Goal: Task Accomplishment & Management: Manage account settings

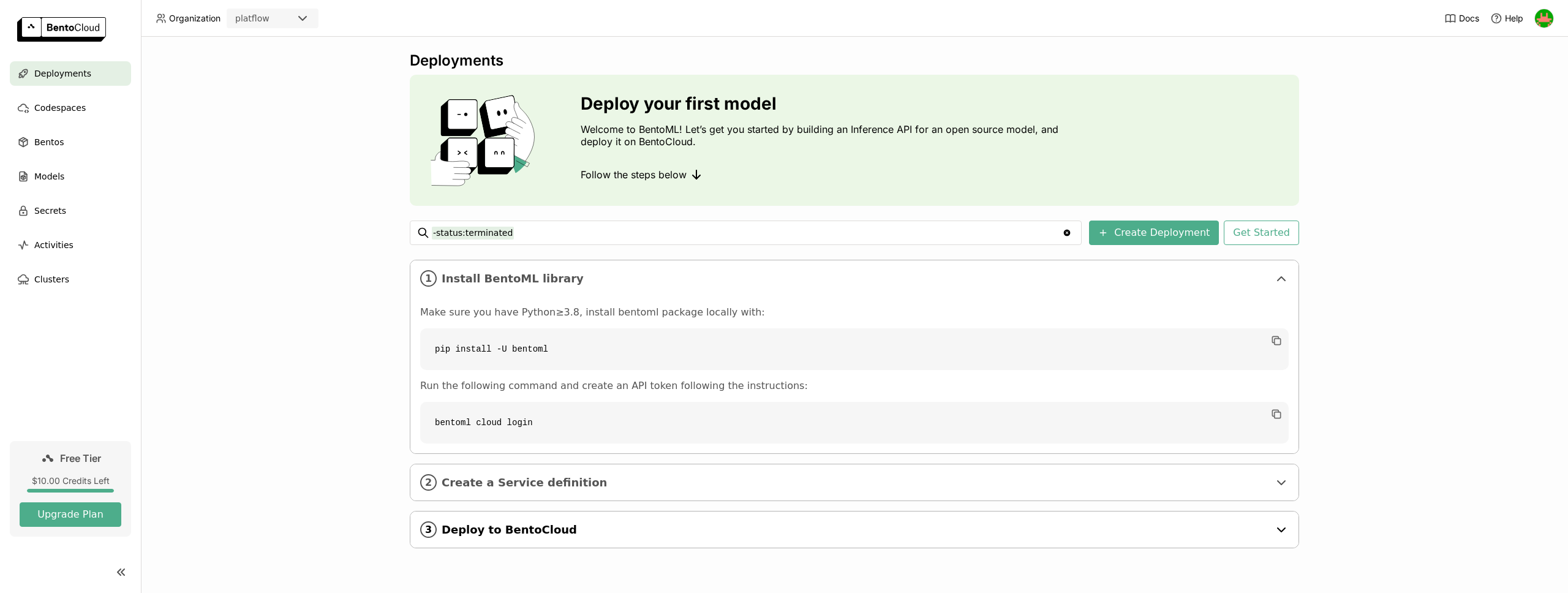
click at [1267, 532] on span "Deploy to BentoCloud" at bounding box center [855, 529] width 828 height 13
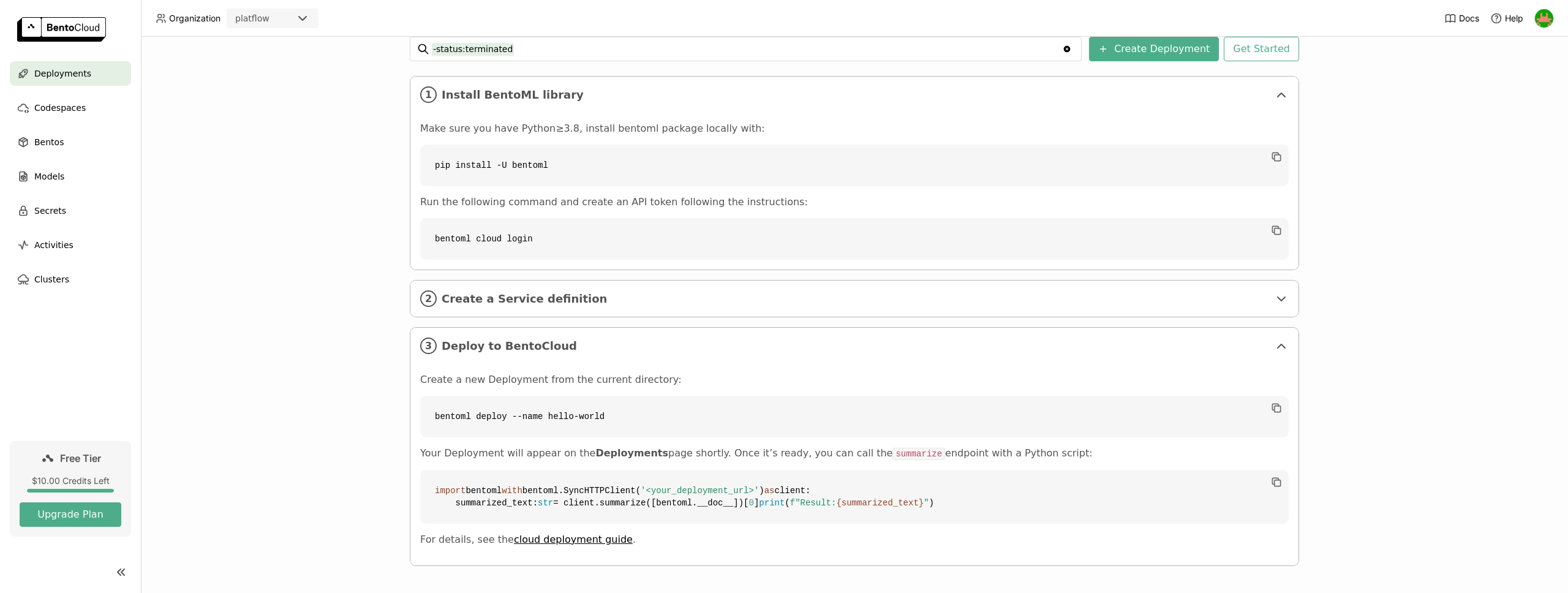
scroll to position [46, 0]
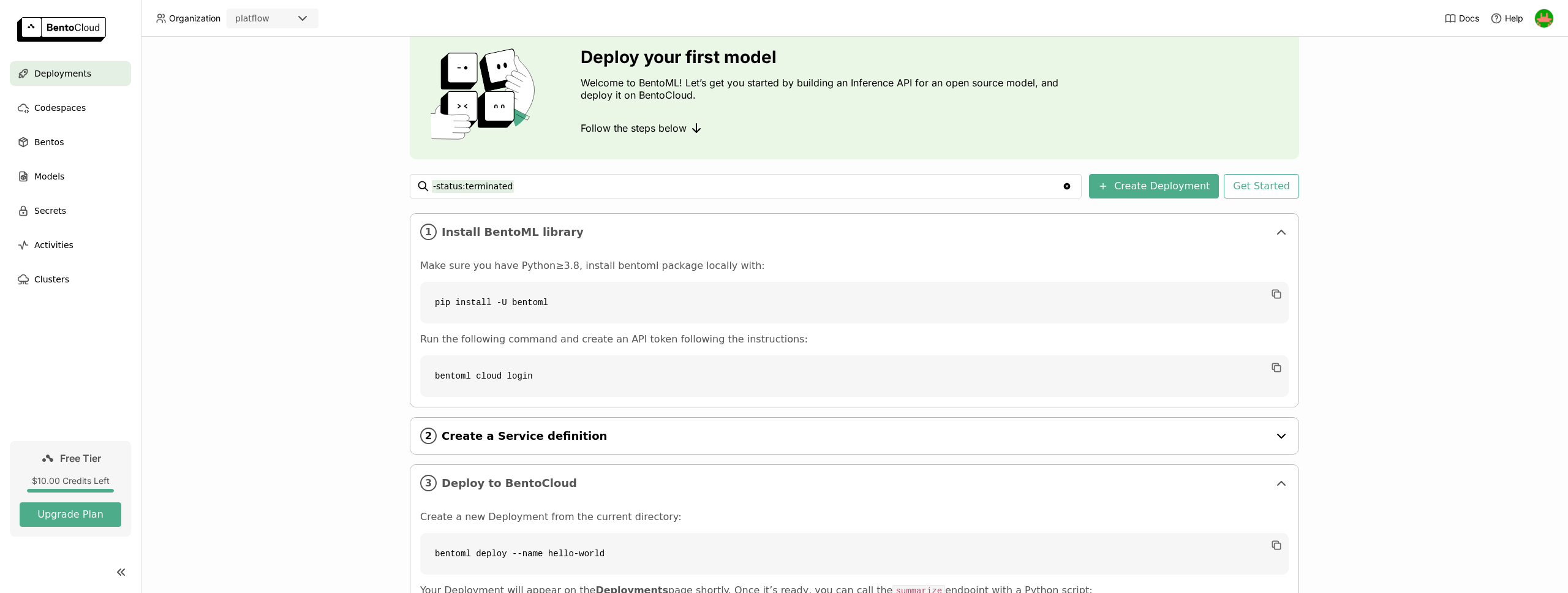
click at [1135, 439] on span "Create a Service definition" at bounding box center [855, 435] width 828 height 13
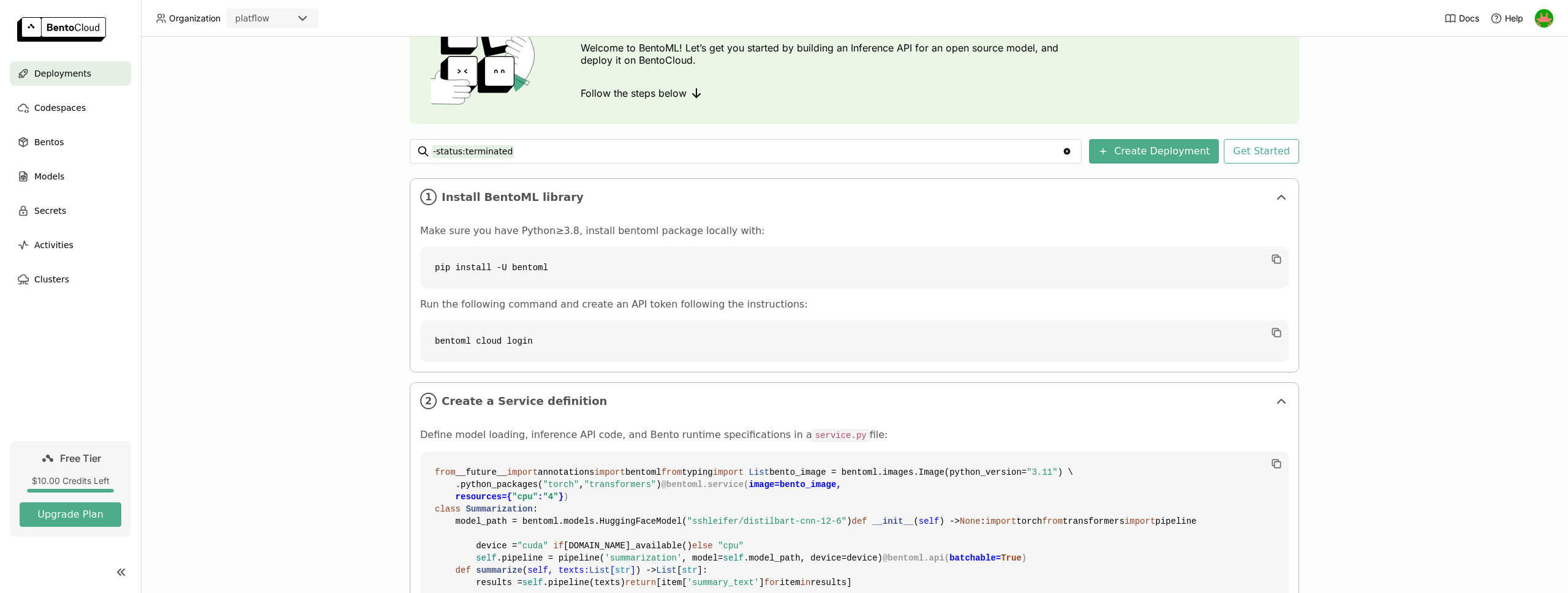
scroll to position [0, 0]
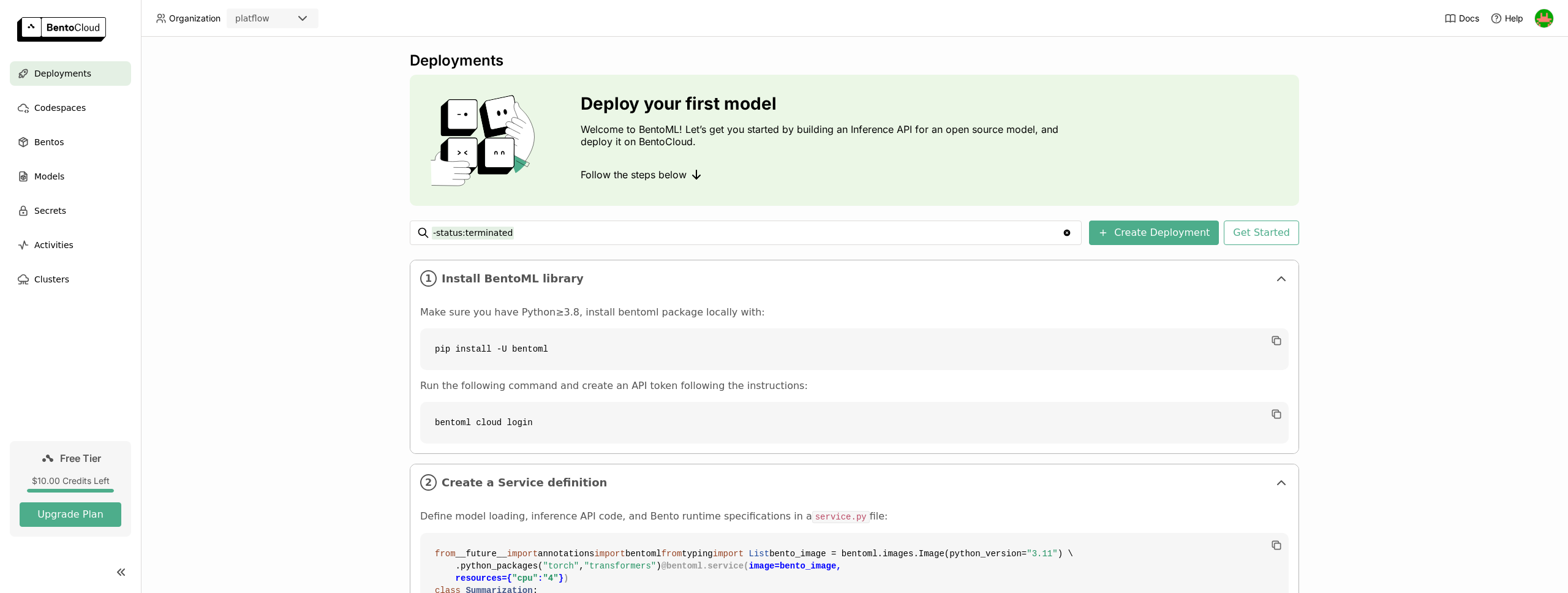
click at [497, 351] on code "pip install -U bentoml" at bounding box center [855, 348] width 869 height 41
copy div "pip install -U bentoml"
click at [423, 363] on code "pip install -U bentoml" at bounding box center [855, 348] width 869 height 41
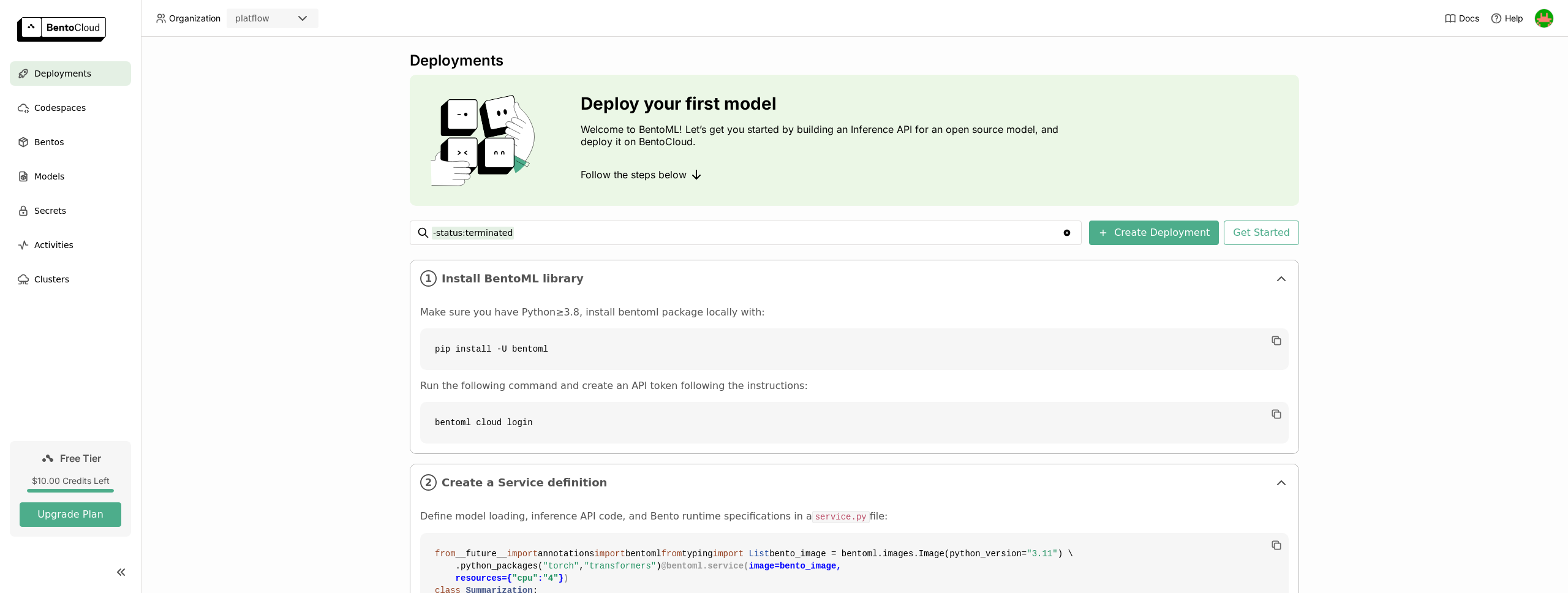
click at [450, 349] on code "pip install -U bentoml" at bounding box center [855, 348] width 869 height 41
copy div "pip install -U bentoml"
click at [372, 360] on div "Deployments Deploy your first model Welcome to BentoML! Let’s get you started b…" at bounding box center [855, 315] width 1428 height 556
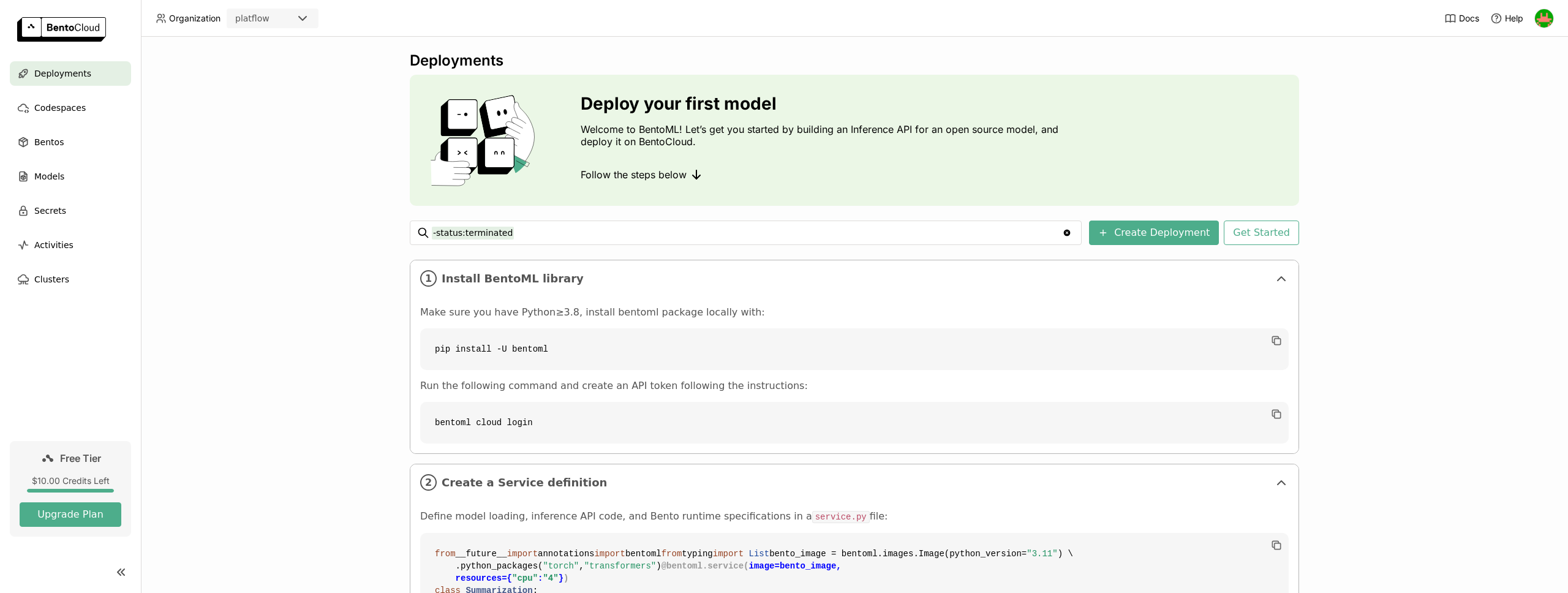
click at [567, 232] on input "-status:terminated" at bounding box center [747, 232] width 630 height 19
click at [283, 242] on div "Deployments Deploy your first model Welcome to BentoML! Let’s get you started b…" at bounding box center [855, 315] width 1428 height 556
click at [222, 339] on div "Deployments Deploy your first model Welcome to BentoML! Let’s get you started b…" at bounding box center [855, 315] width 1428 height 556
click at [1546, 13] on img at bounding box center [1544, 18] width 18 height 18
click at [1516, 79] on span "API Tokens" at bounding box center [1525, 82] width 44 height 11
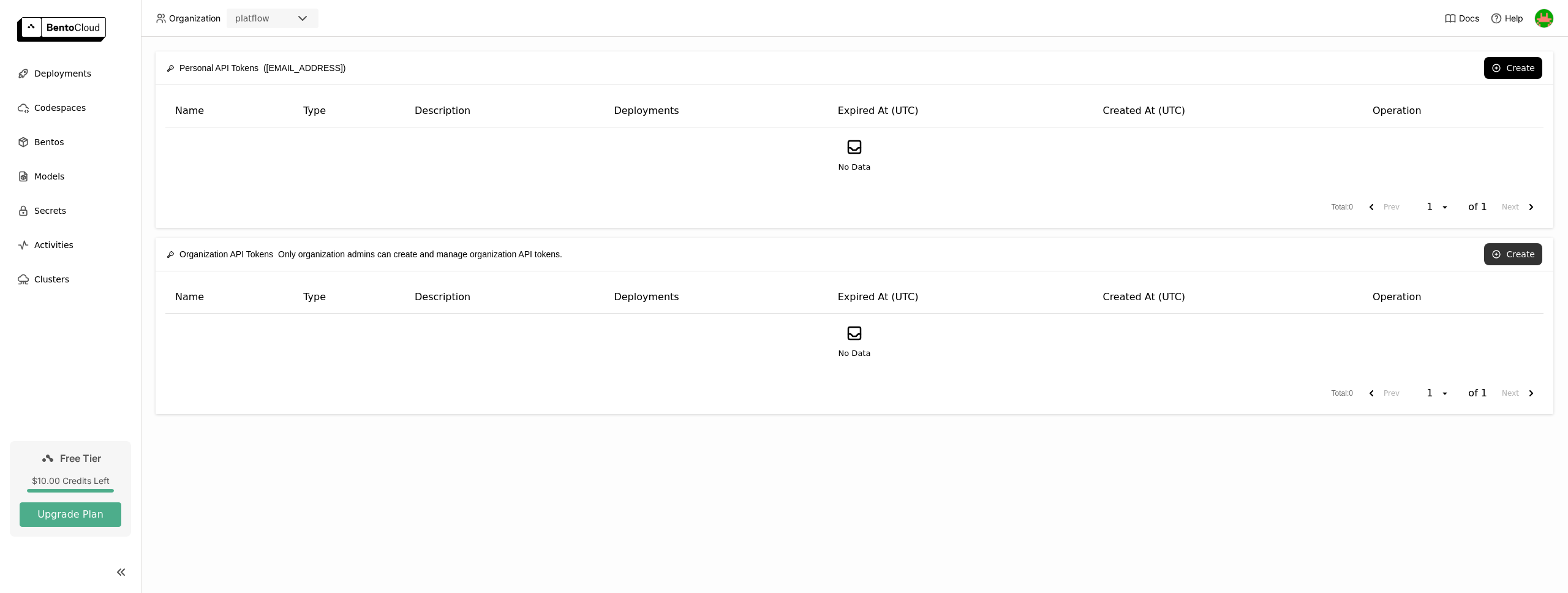
click at [1510, 251] on button "Create" at bounding box center [1514, 254] width 58 height 22
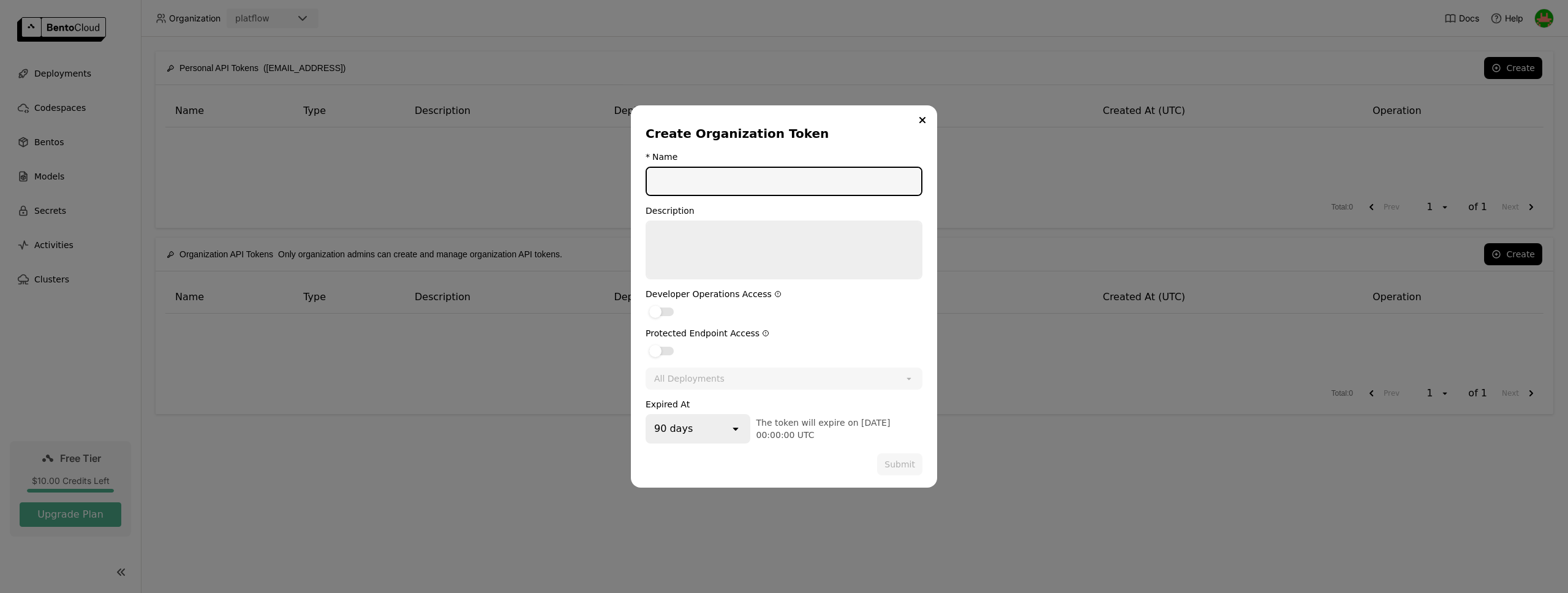
click at [738, 190] on input "dialog" at bounding box center [784, 181] width 275 height 27
type input "dev"
click at [705, 239] on textarea "dialog" at bounding box center [784, 250] width 275 height 56
click at [741, 371] on div "All Deployments" at bounding box center [775, 378] width 257 height 19
click at [721, 426] on div "90 days" at bounding box center [688, 428] width 83 height 27
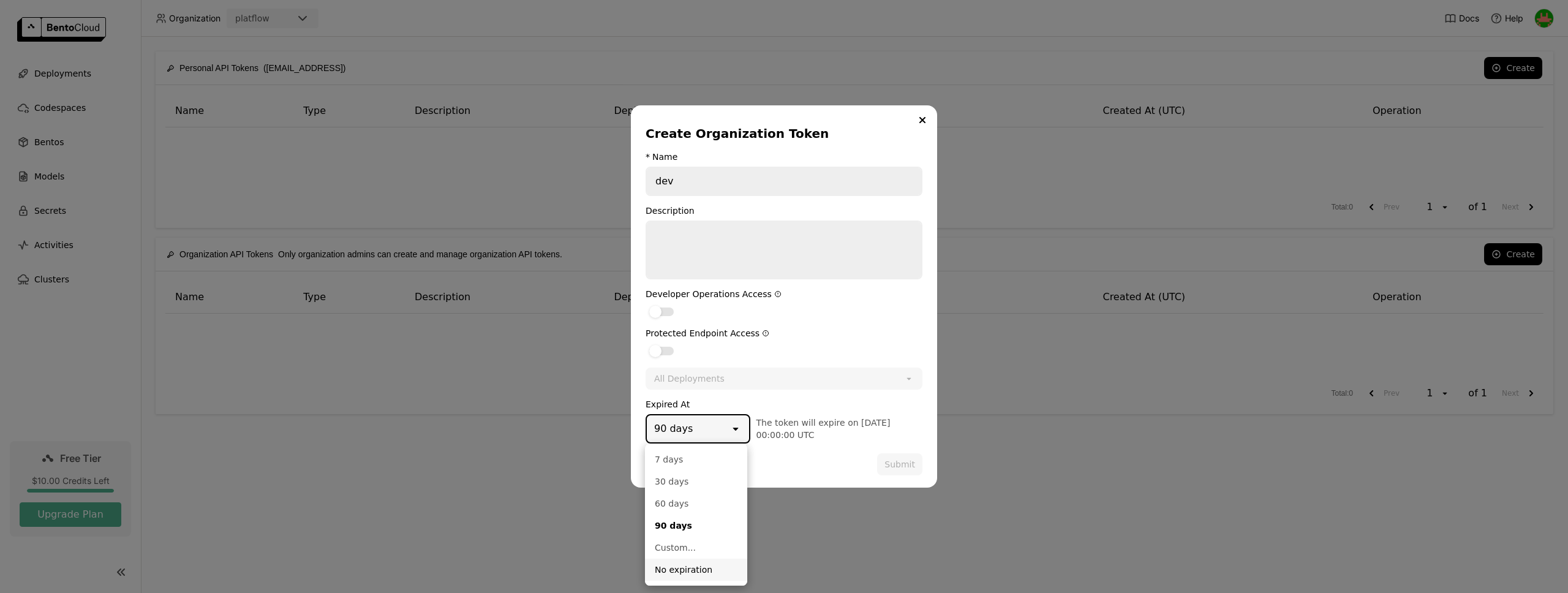
click at [680, 566] on div "No expiration" at bounding box center [696, 569] width 83 height 12
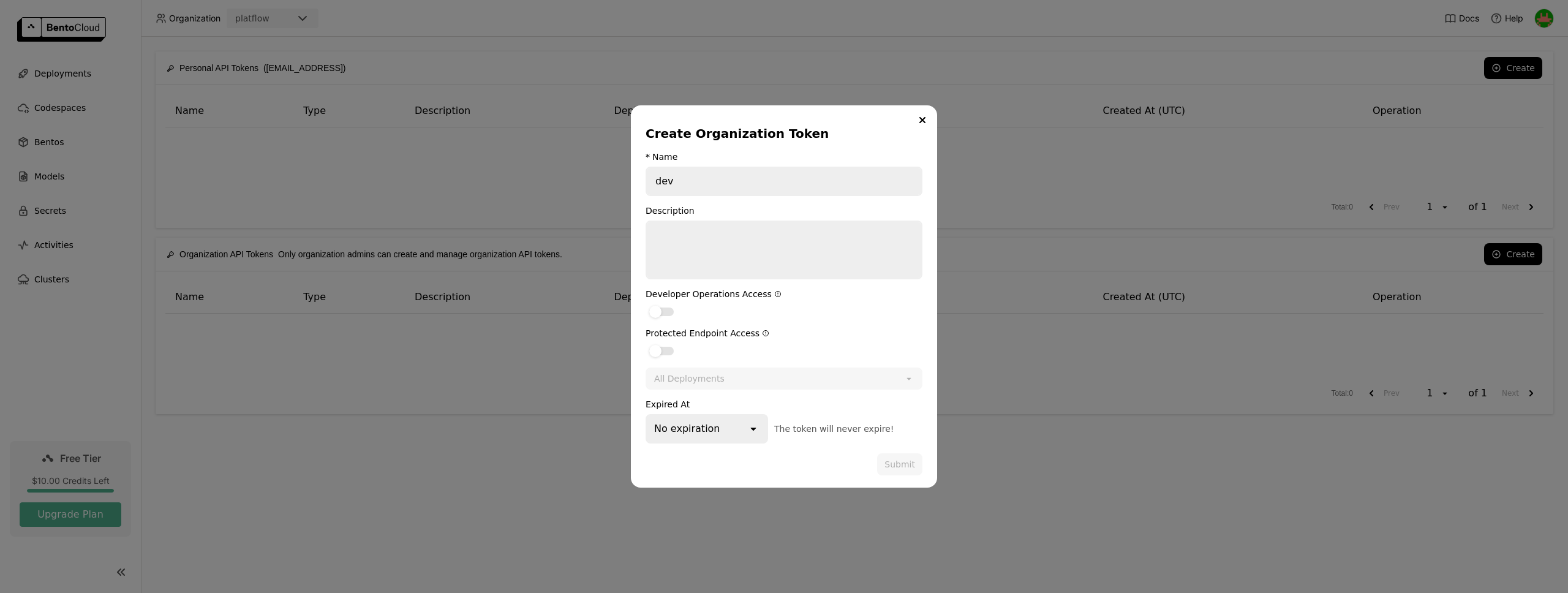
click at [727, 459] on div "dialog" at bounding box center [762, 463] width 232 height 22
click at [741, 355] on label "dialog" at bounding box center [784, 350] width 277 height 15
click at [646, 343] on input "dialog" at bounding box center [646, 343] width 0 height 0
click at [715, 354] on label "dialog" at bounding box center [784, 350] width 277 height 15
click at [646, 343] on input "dialog" at bounding box center [646, 343] width 0 height 0
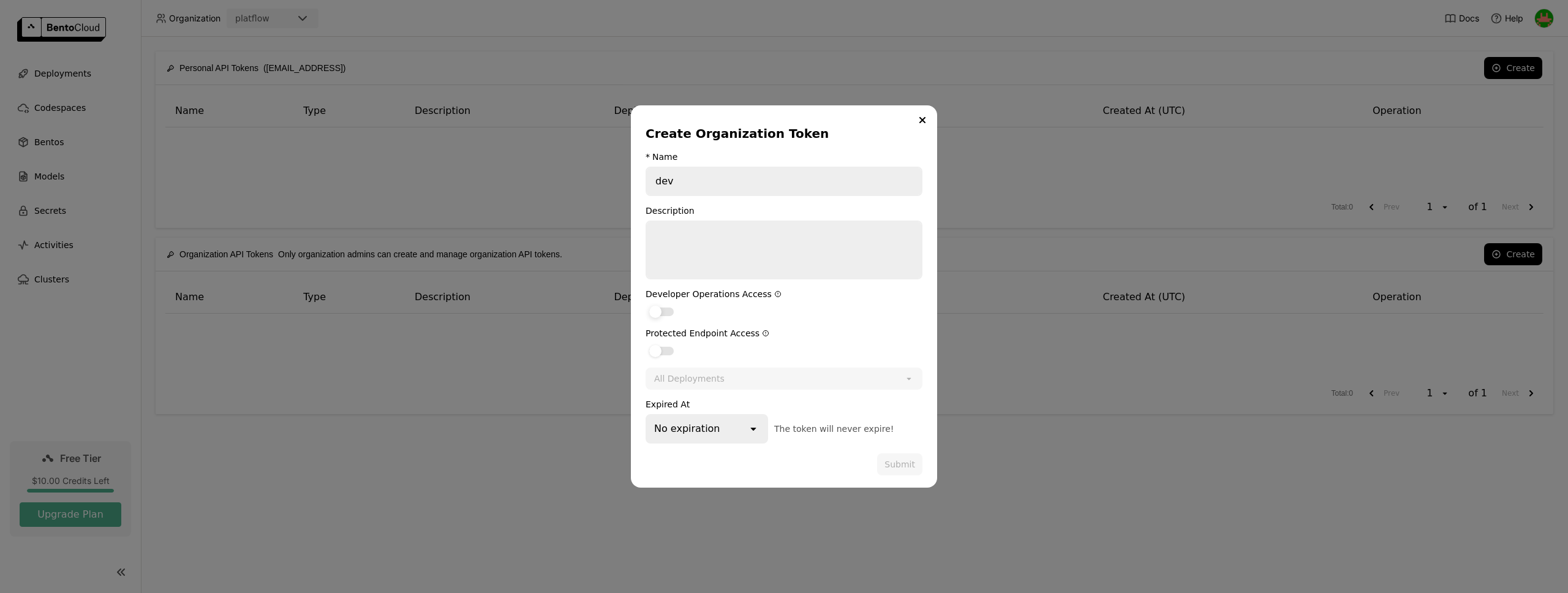
click at [710, 311] on label "dialog" at bounding box center [784, 311] width 277 height 15
click at [646, 304] on input "dialog" at bounding box center [646, 304] width 0 height 0
click at [694, 347] on label "dialog" at bounding box center [784, 350] width 277 height 15
click at [646, 343] on input "dialog" at bounding box center [646, 343] width 0 height 0
click at [728, 375] on div "All Deployments" at bounding box center [771, 378] width 248 height 19
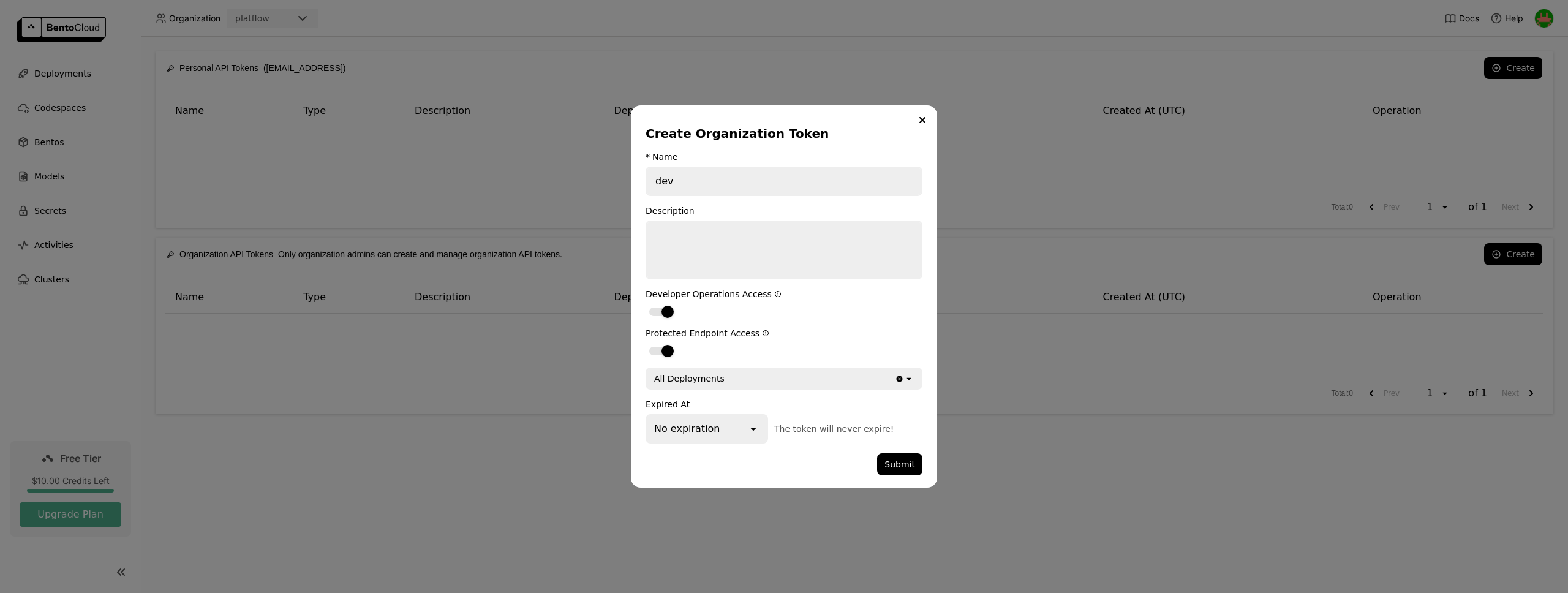
click at [735, 335] on div "Protected Endpoint Access" at bounding box center [784, 332] width 277 height 10
click at [740, 251] on textarea "dialog" at bounding box center [784, 250] width 275 height 56
click at [903, 461] on button "Submit" at bounding box center [900, 463] width 46 height 22
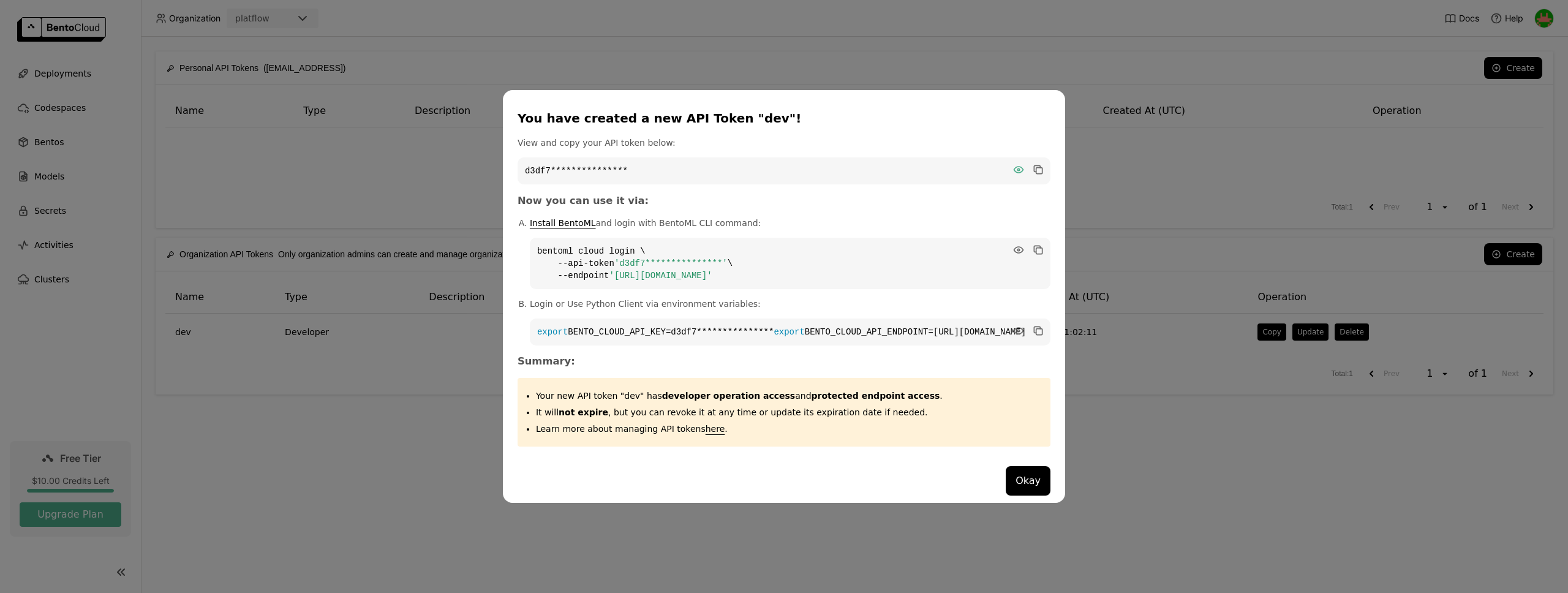
click at [1015, 167] on icon "dialog" at bounding box center [1019, 169] width 9 height 6
click at [1037, 168] on icon "dialog" at bounding box center [1039, 170] width 6 height 6
click at [1032, 165] on icon "dialog" at bounding box center [1039, 169] width 12 height 12
click at [1037, 168] on icon "dialog" at bounding box center [1039, 170] width 6 height 6
click at [1032, 166] on icon "dialog" at bounding box center [1039, 169] width 12 height 12
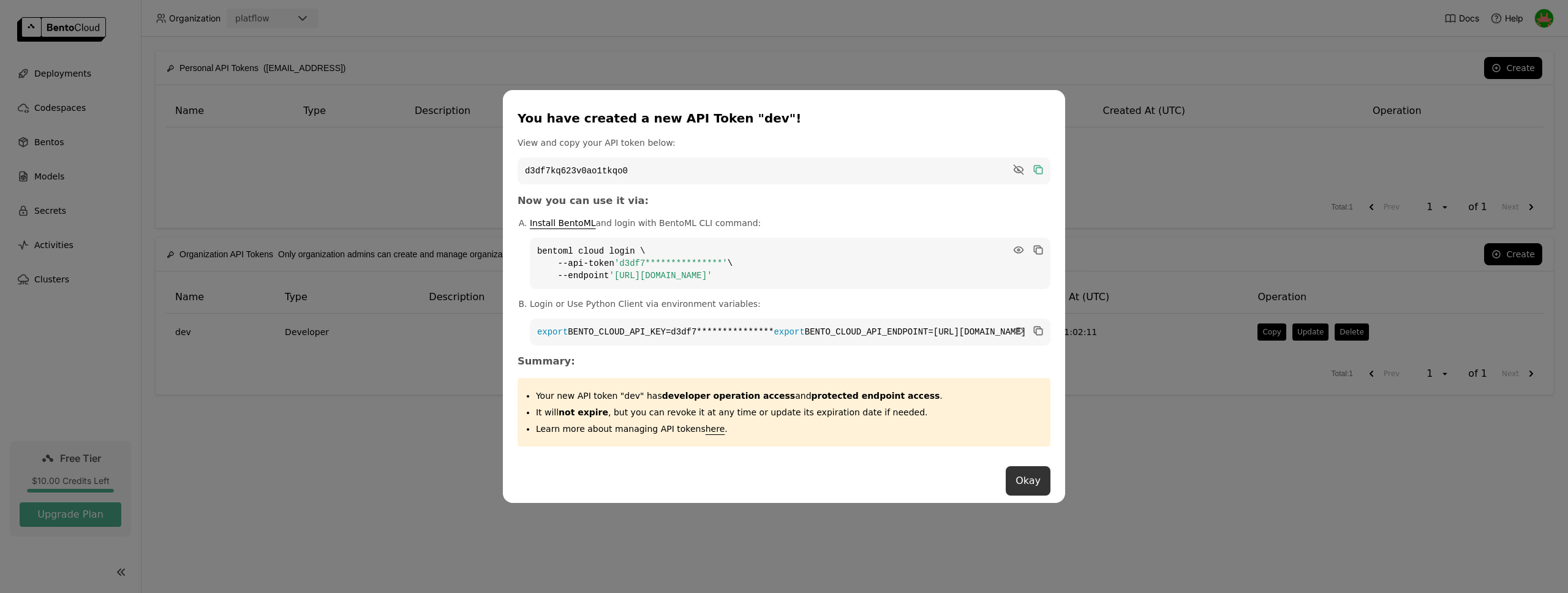
click at [1006, 485] on button "Okay" at bounding box center [1028, 480] width 45 height 29
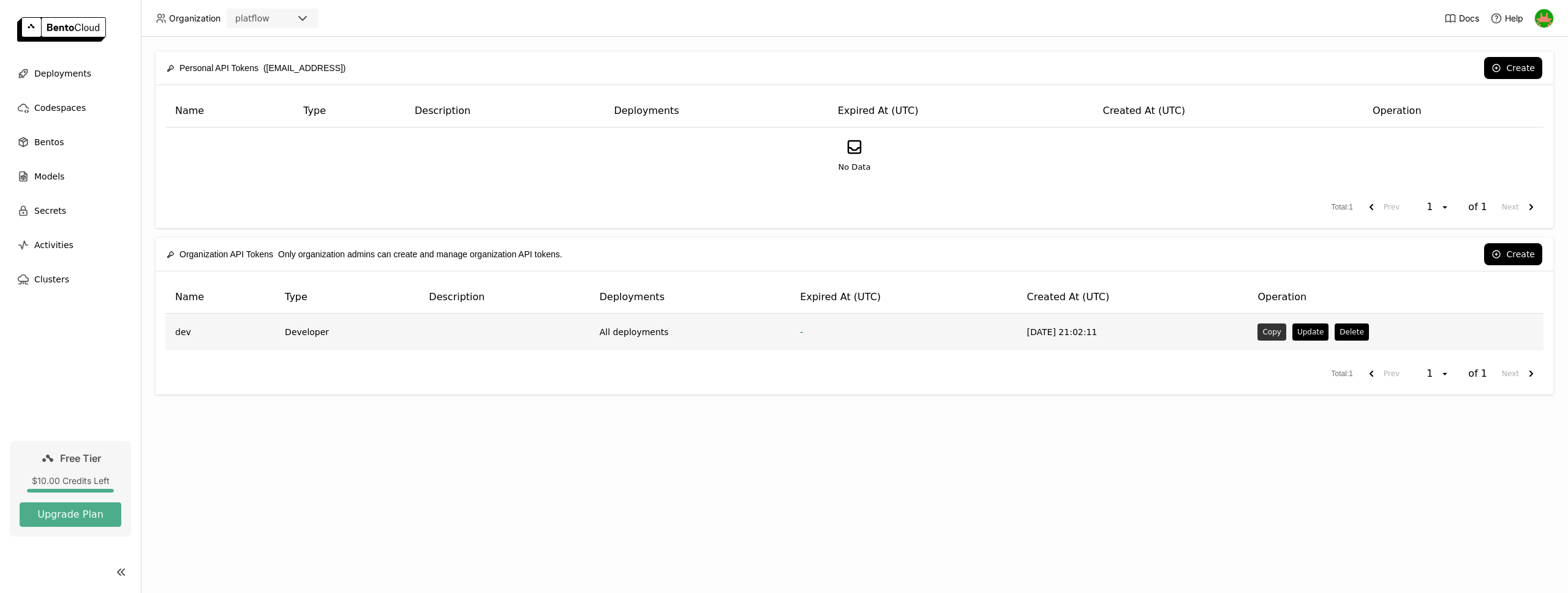
click at [1265, 332] on button "Copy" at bounding box center [1272, 332] width 28 height 18
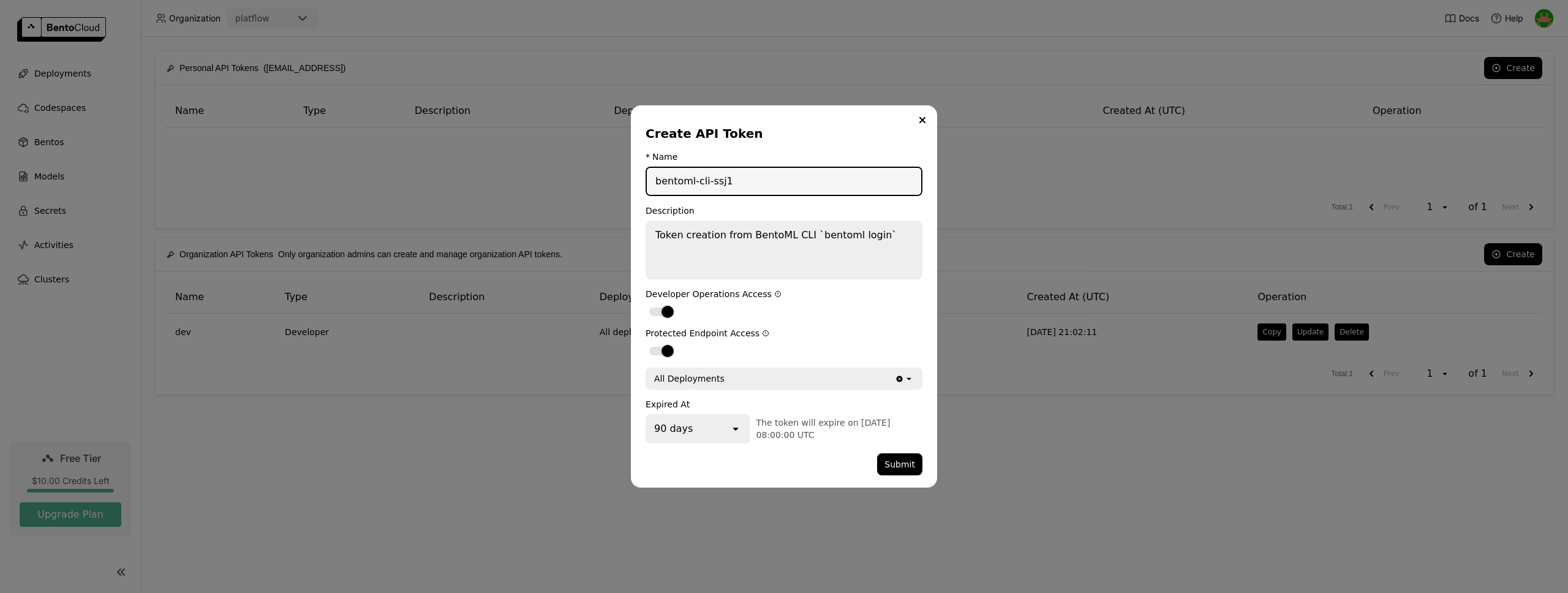
click at [719, 425] on div "90 days" at bounding box center [688, 428] width 83 height 27
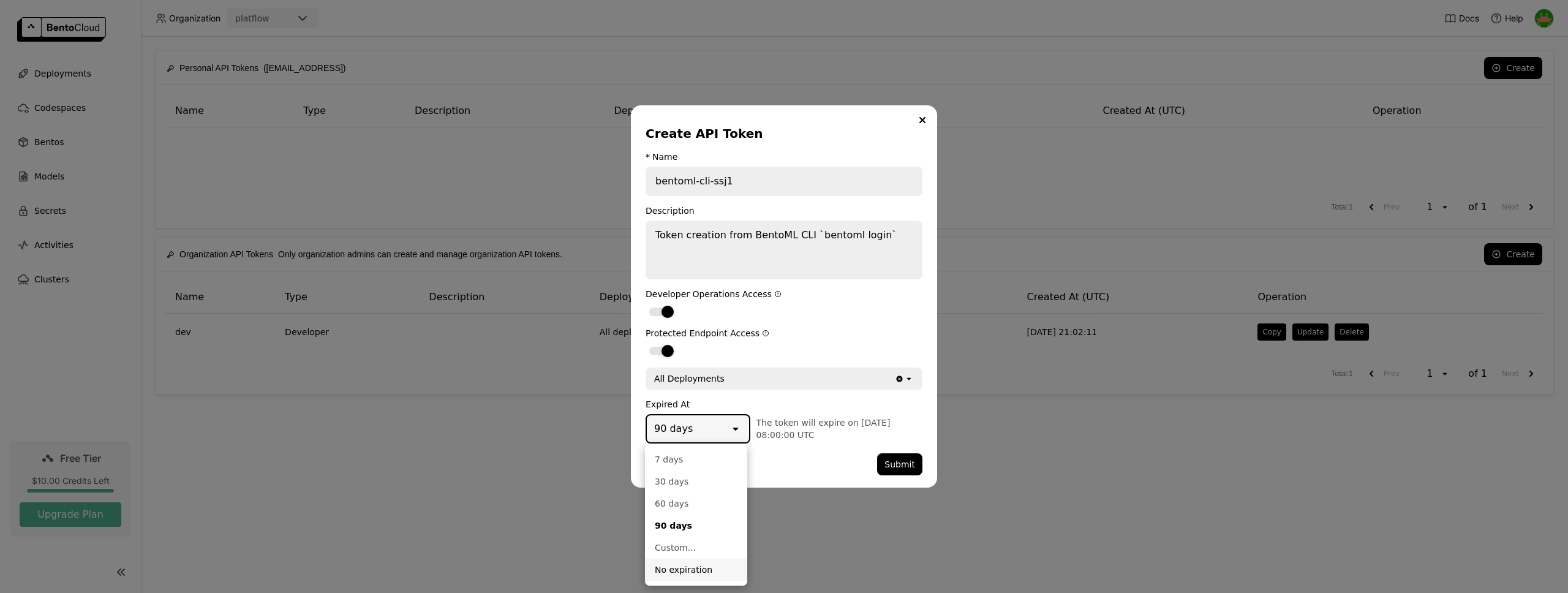
click at [688, 573] on div "No expiration" at bounding box center [696, 569] width 83 height 12
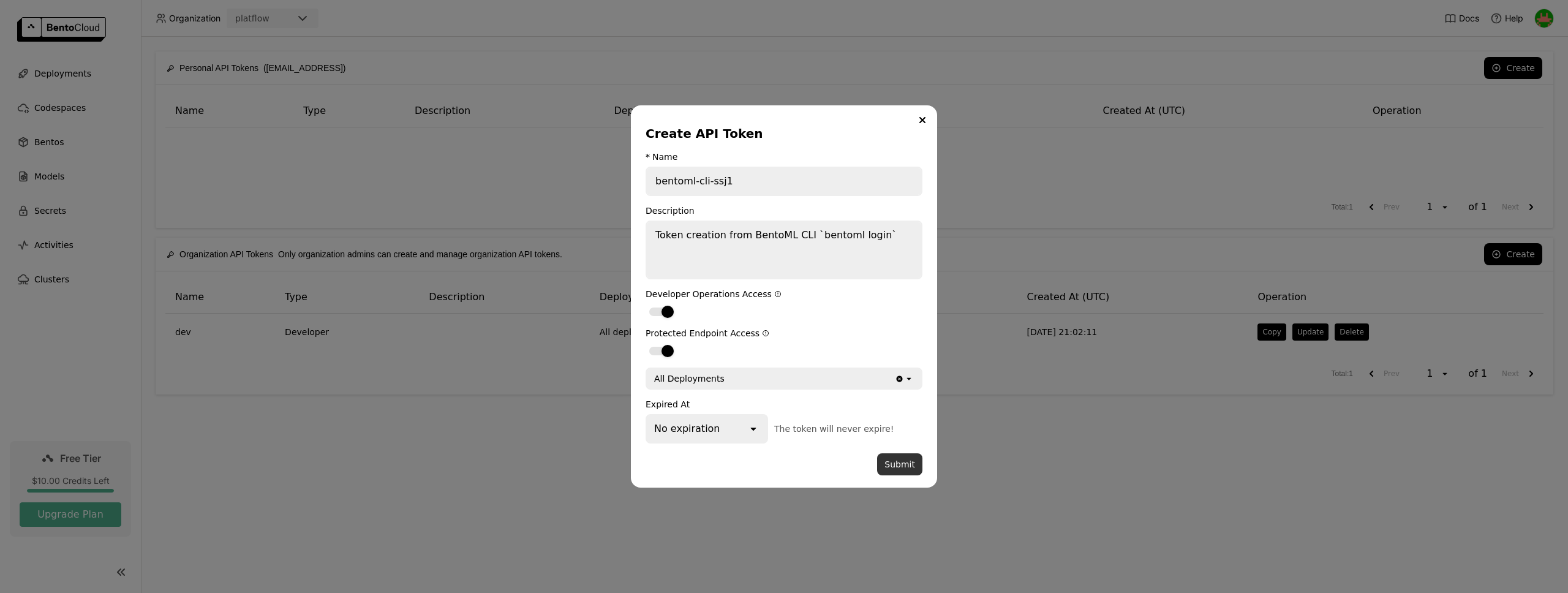
click at [898, 465] on button "Submit" at bounding box center [900, 463] width 46 height 22
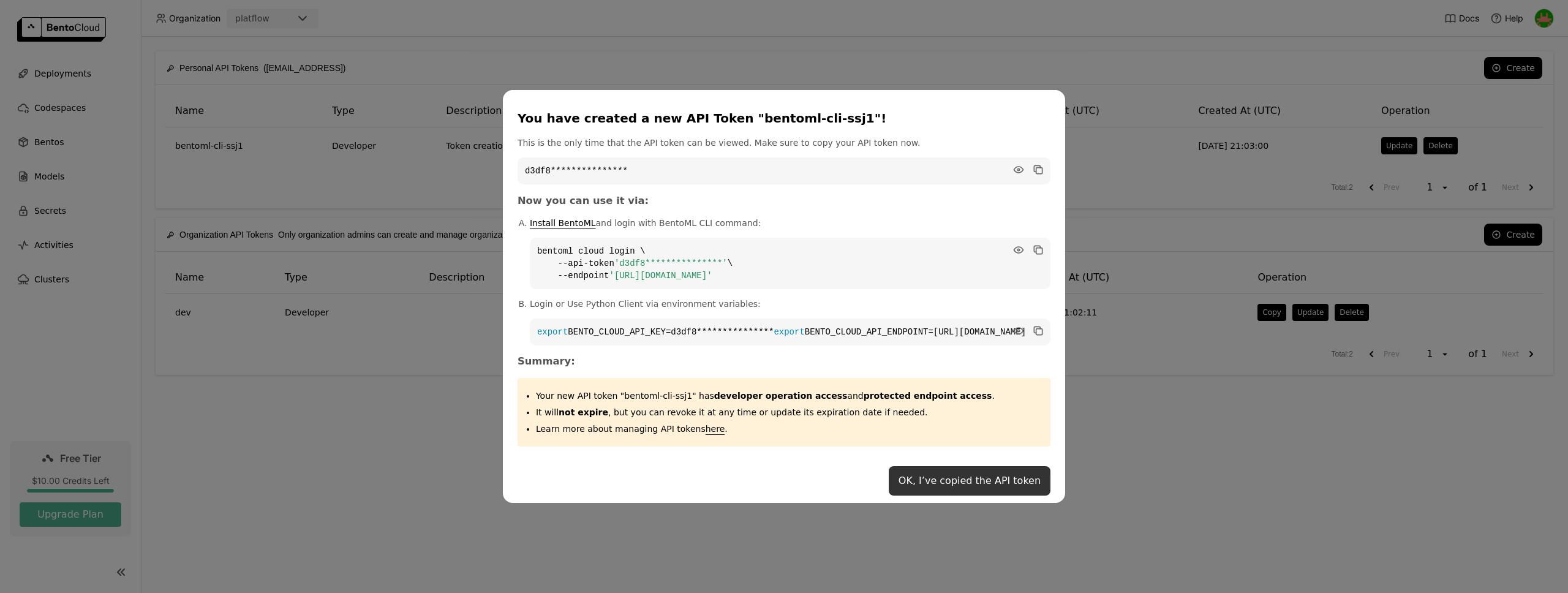
click at [902, 479] on button "OK, I’ve copied the API token" at bounding box center [970, 480] width 162 height 29
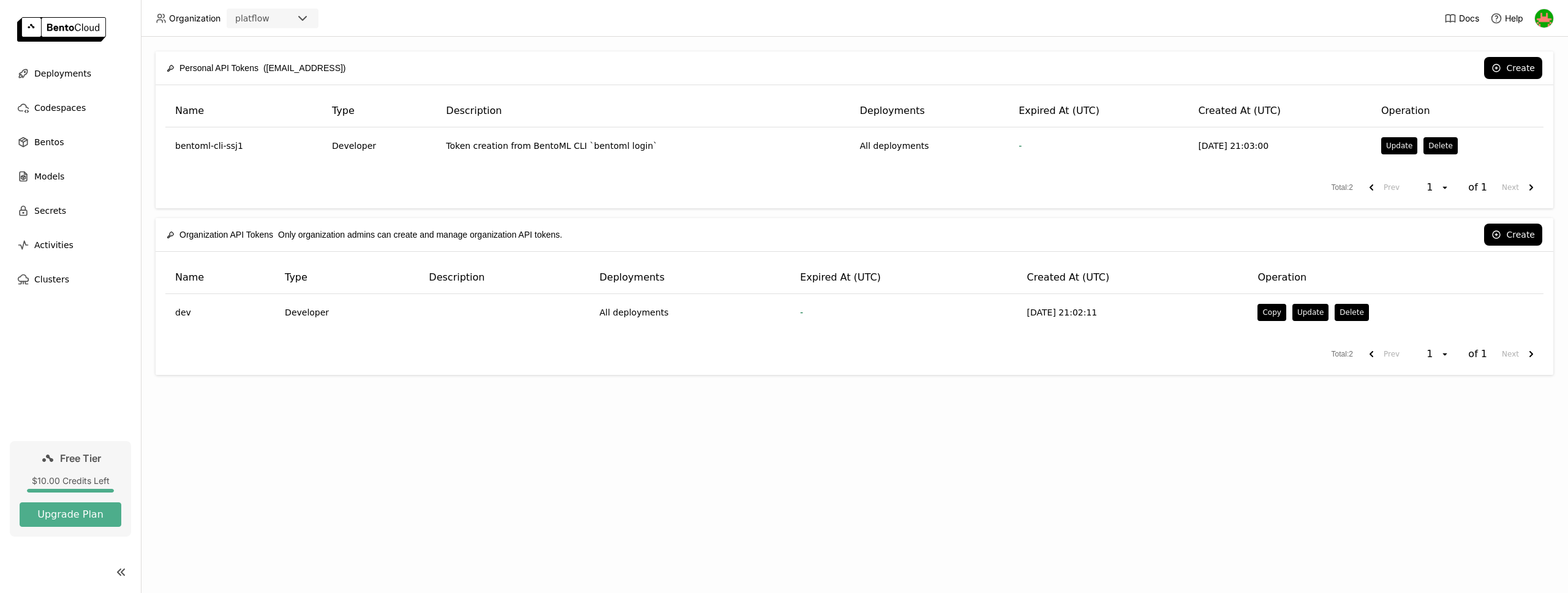
click at [1031, 439] on div "Personal API Tokens ([EMAIL_ADDRESS]) Create Name Type Description Deployments …" at bounding box center [855, 315] width 1428 height 556
click at [720, 464] on div "Personal API Tokens ([EMAIL_ADDRESS]) Create Name Type Description Deployments …" at bounding box center [855, 315] width 1428 height 556
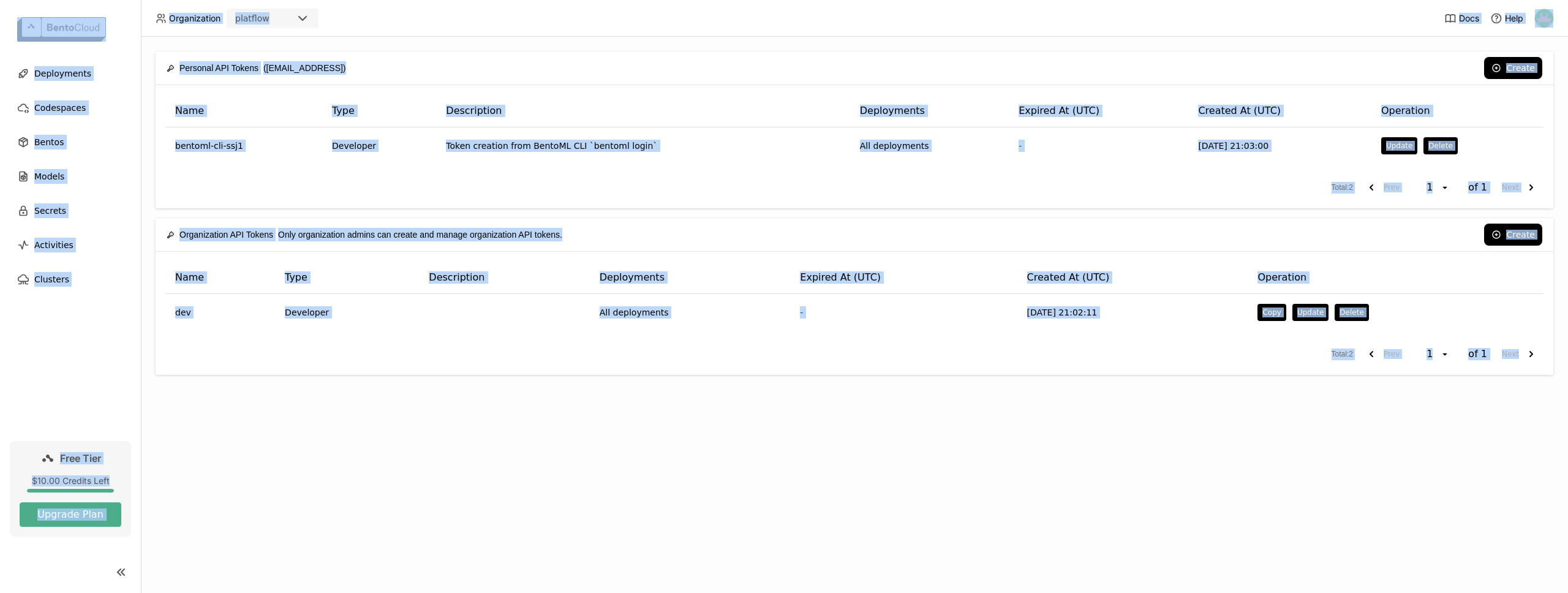
click at [720, 464] on div "Personal API Tokens ([EMAIL_ADDRESS]) Create Name Type Description Deployments …" at bounding box center [855, 315] width 1428 height 556
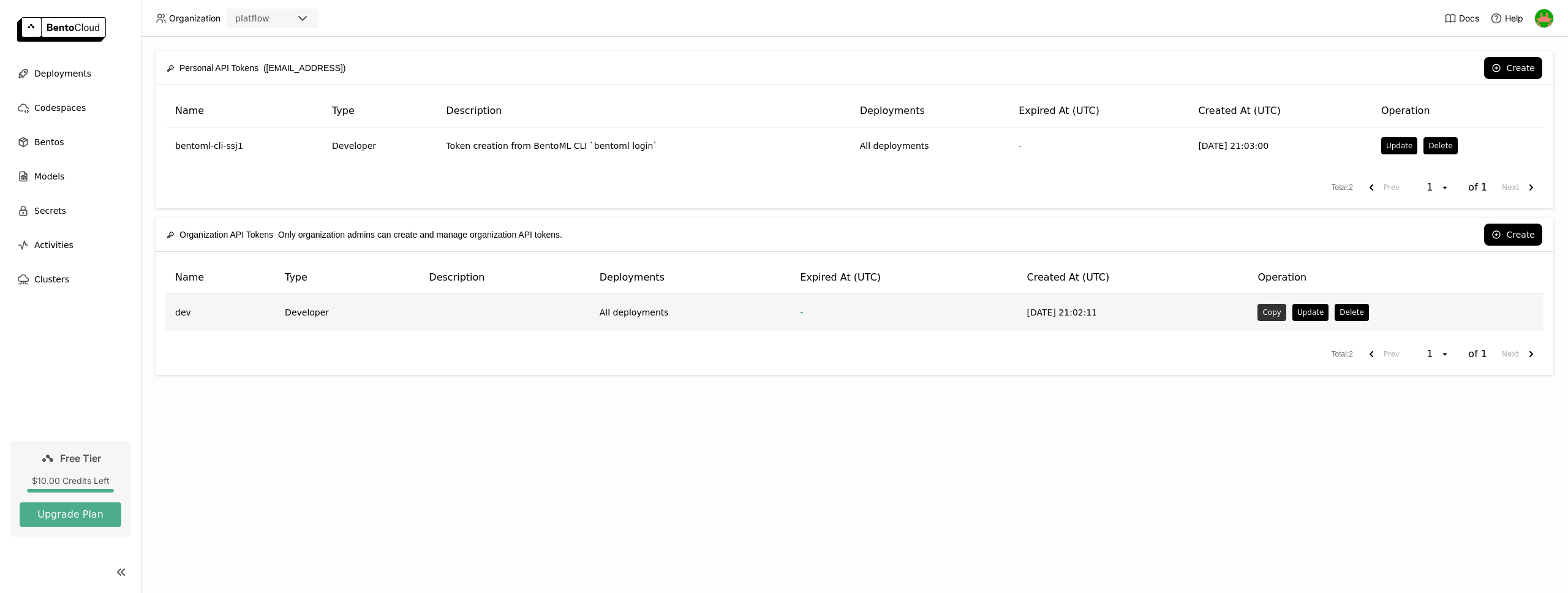
click at [1265, 312] on button "Copy" at bounding box center [1272, 312] width 28 height 18
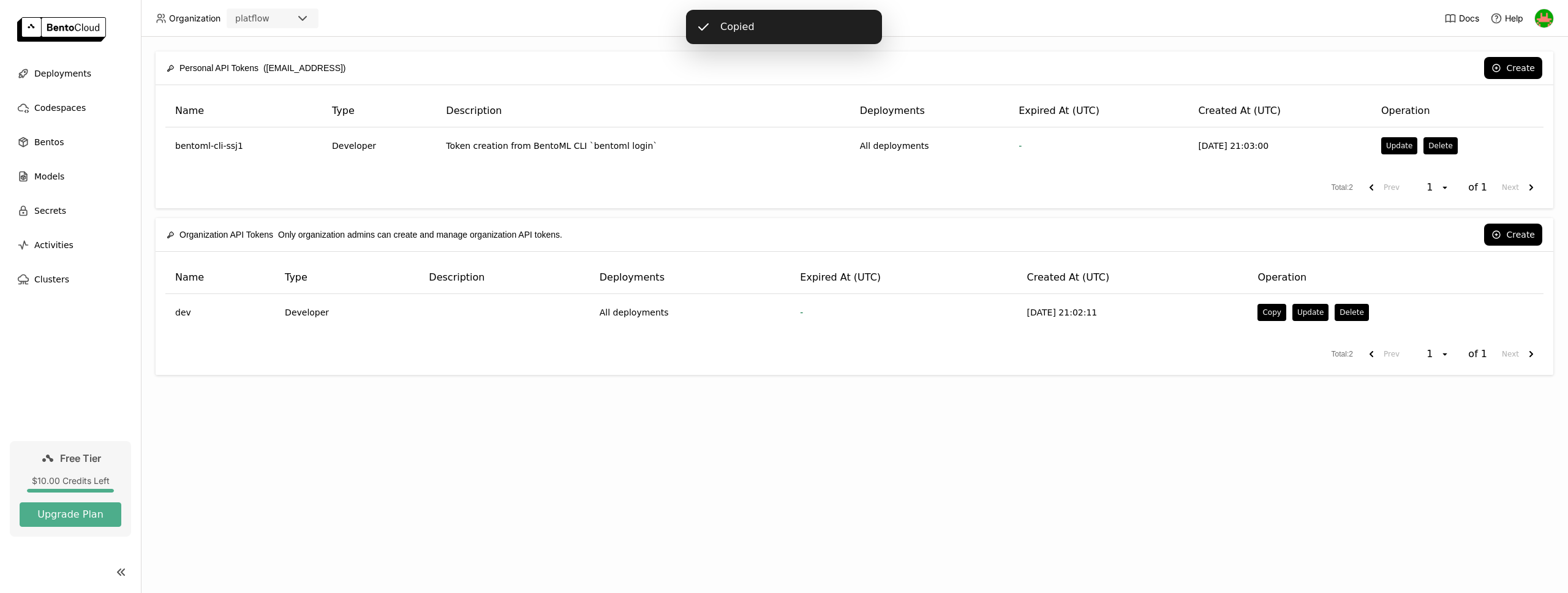
click at [1120, 412] on div "Personal API Tokens ([EMAIL_ADDRESS]) Create Name Type Description Deployments …" at bounding box center [855, 315] width 1428 height 556
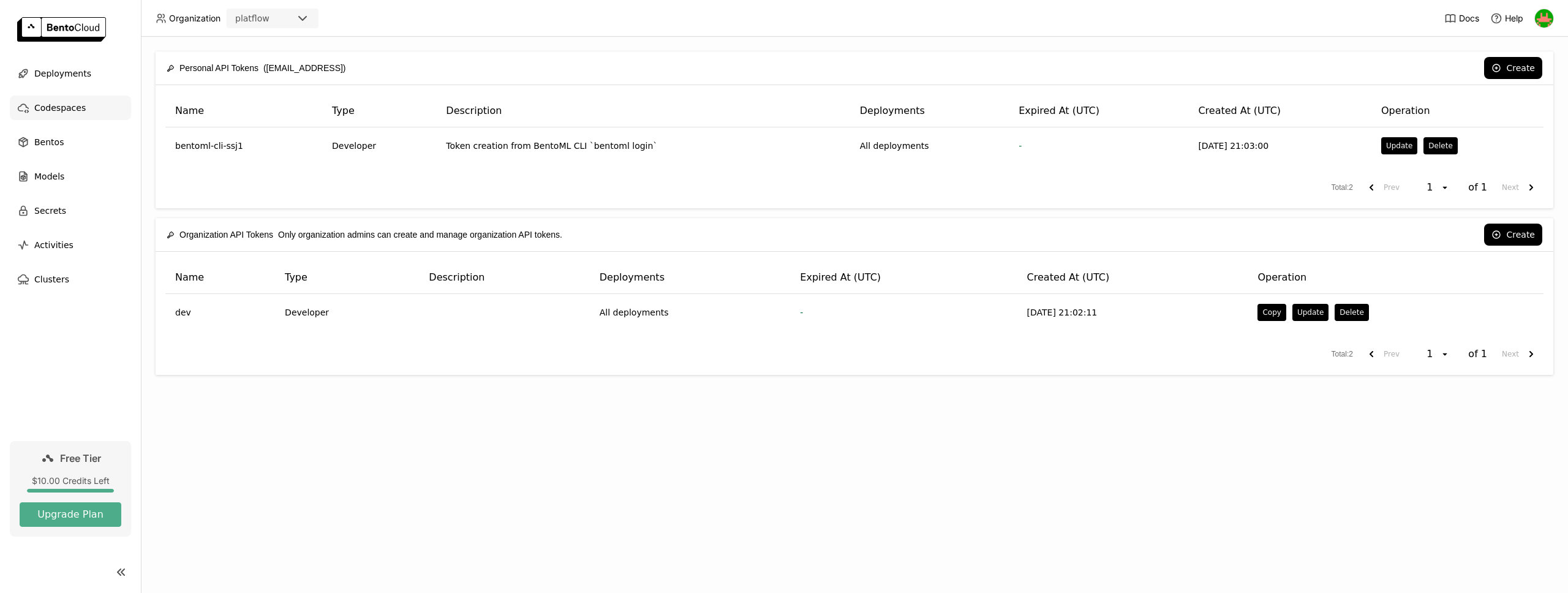
click at [131, 100] on div "Codespaces" at bounding box center [70, 108] width 121 height 25
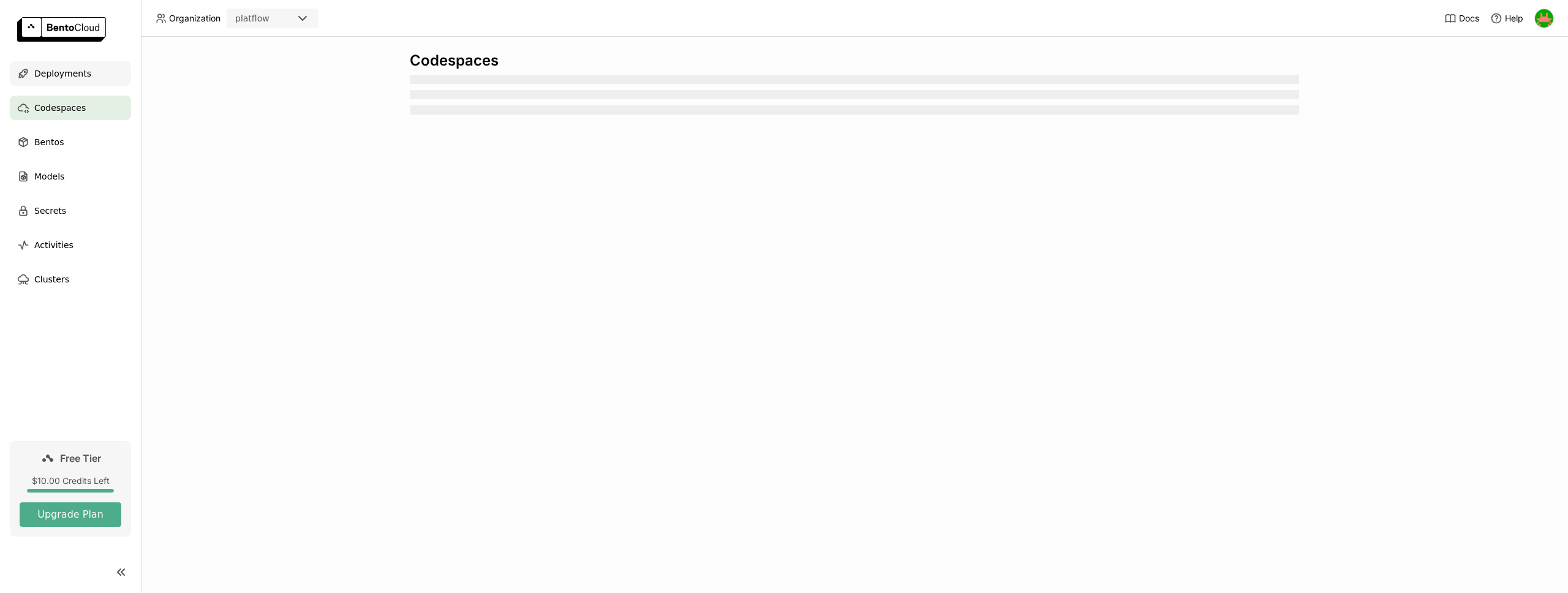
click at [94, 79] on div "Deployments" at bounding box center [70, 74] width 121 height 25
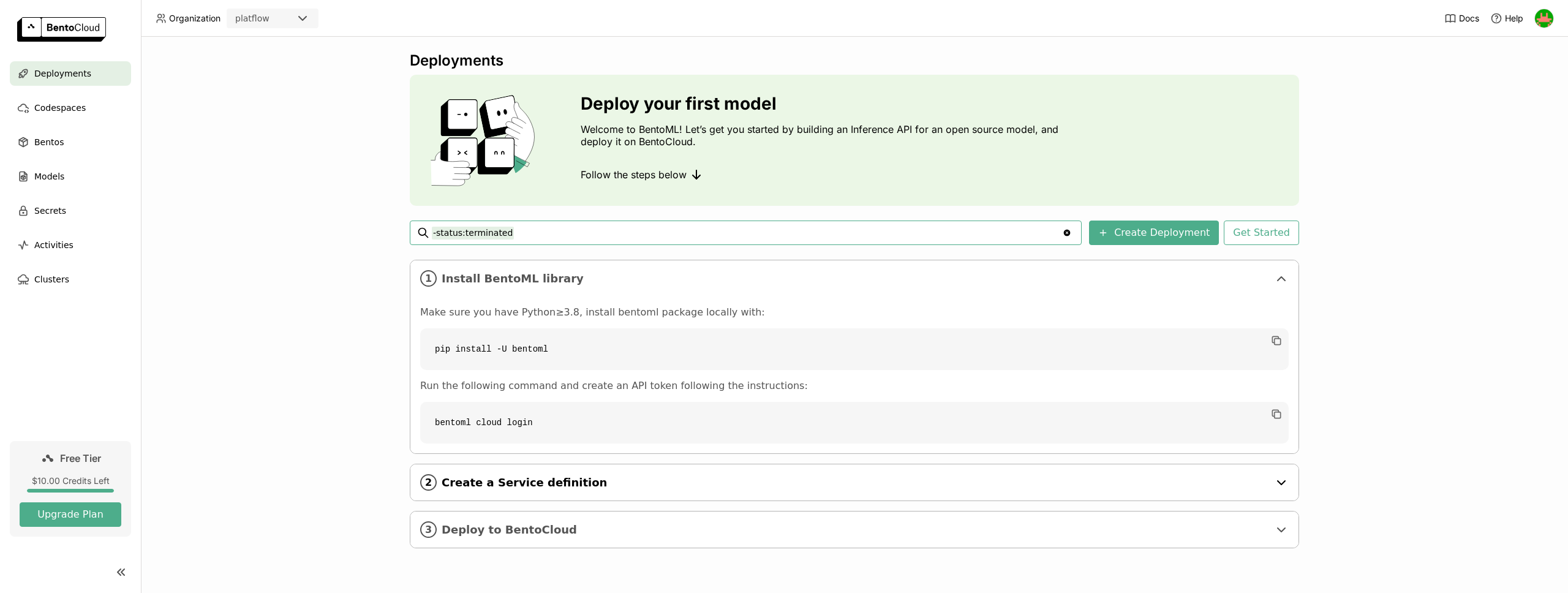
click at [464, 478] on span "Create a Service definition" at bounding box center [855, 482] width 828 height 13
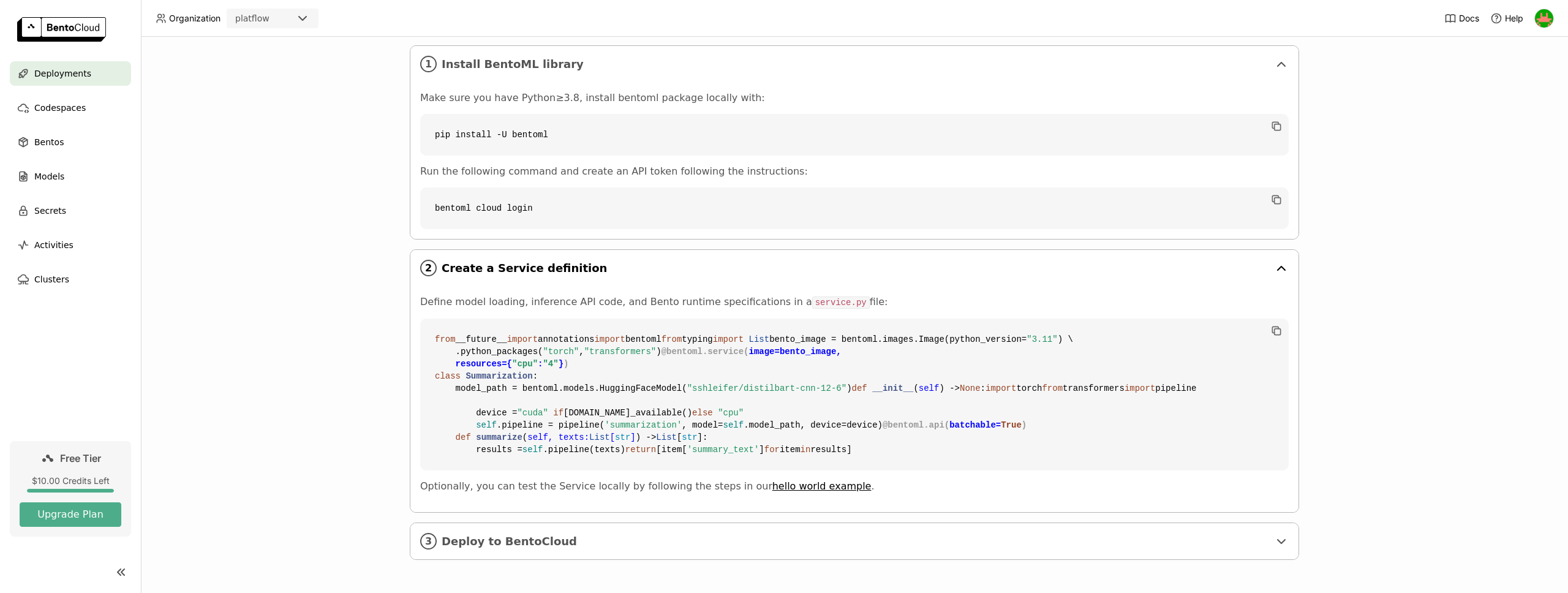
scroll to position [434, 0]
click at [464, 534] on span "Deploy to BentoCloud" at bounding box center [855, 540] width 828 height 13
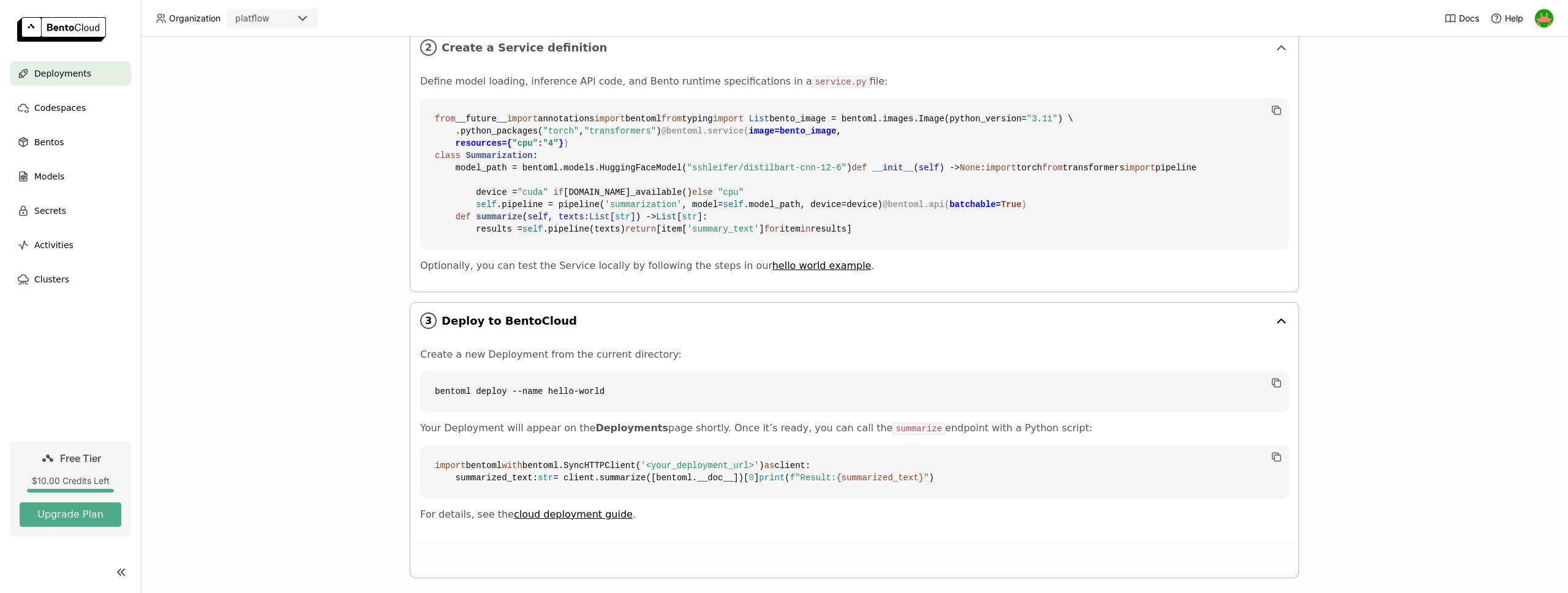
scroll to position [673, 0]
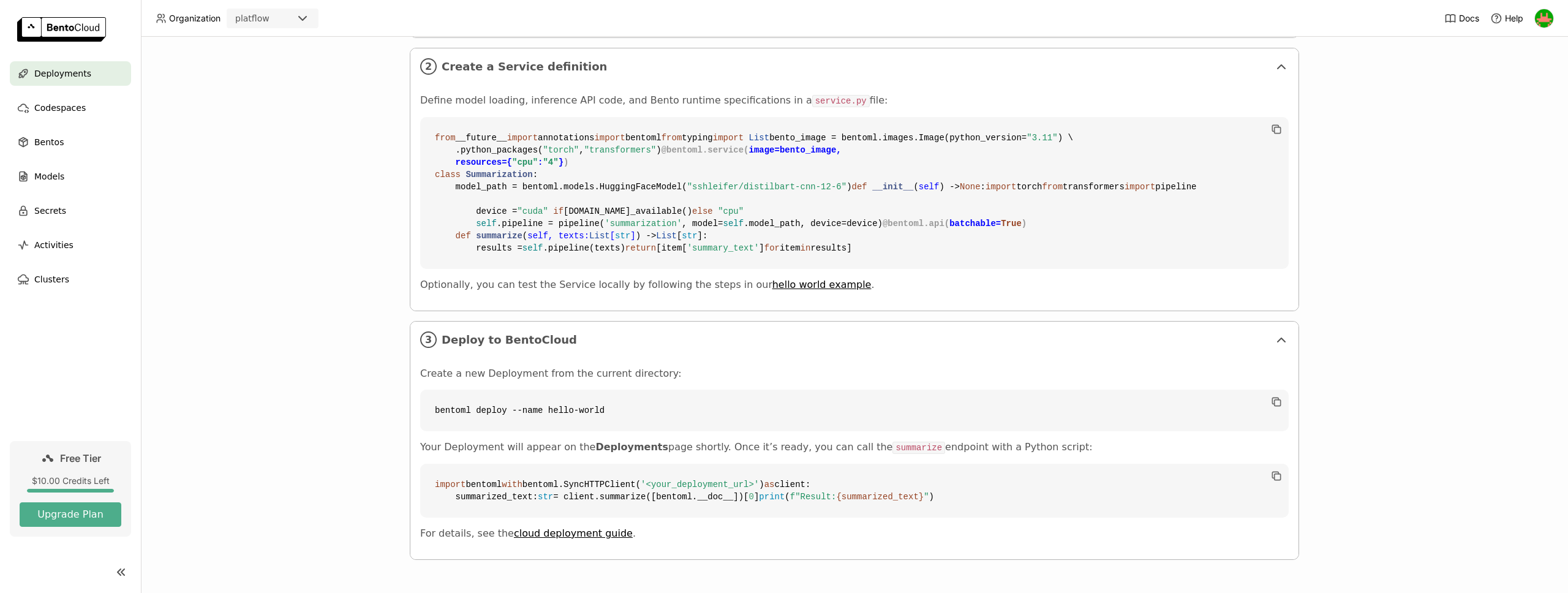
click at [538, 539] on p "For details, see the cloud deployment guide ." at bounding box center [855, 533] width 869 height 12
click at [538, 537] on link "cloud deployment guide" at bounding box center [572, 532] width 119 height 11
